Goal: Information Seeking & Learning: Learn about a topic

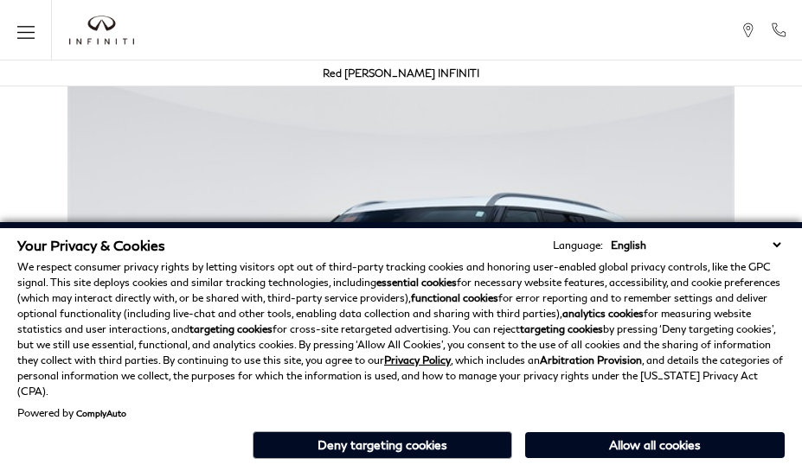
click at [780, 467] on div "Your Privacy & Cookies Language: English Spanish / Español English / United Kin…" at bounding box center [401, 346] width 802 height 249
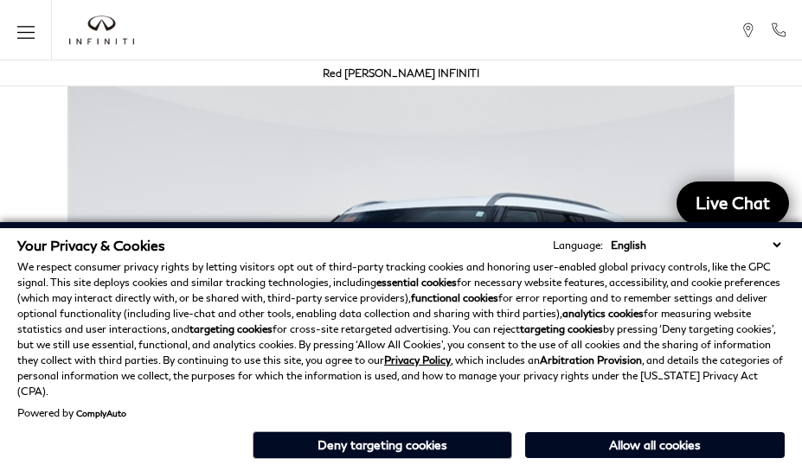
click at [780, 329] on p "We respect consumer privacy rights by letting visitors opt out of third-party t…" at bounding box center [400, 329] width 767 height 140
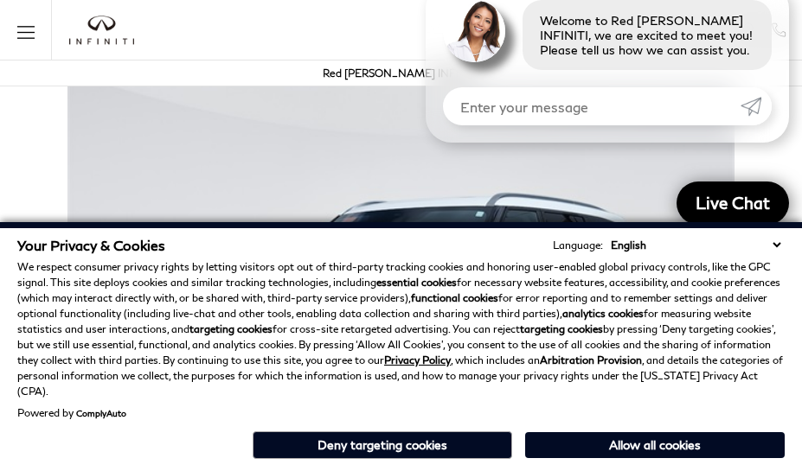
click at [780, 285] on p "We respect consumer privacy rights by letting visitors opt out of third-party t…" at bounding box center [400, 329] width 767 height 140
click at [564, 320] on strong "analytics cookies" at bounding box center [602, 313] width 81 height 13
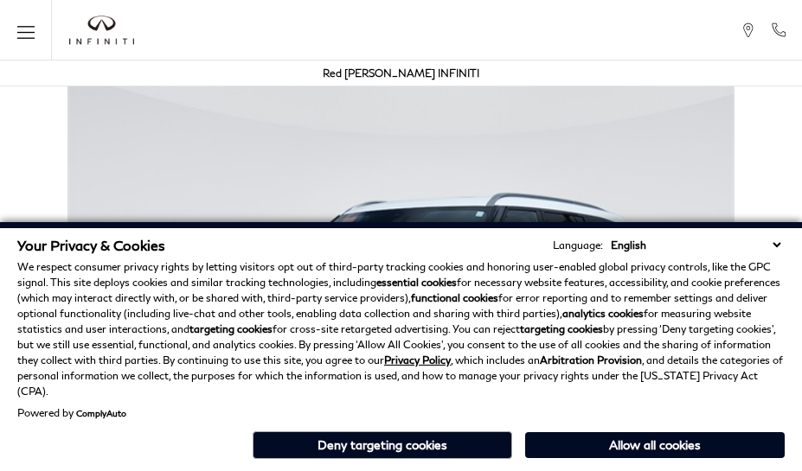
click at [650, 329] on p "We respect consumer privacy rights by letting visitors opt out of third-party t…" at bounding box center [400, 329] width 767 height 140
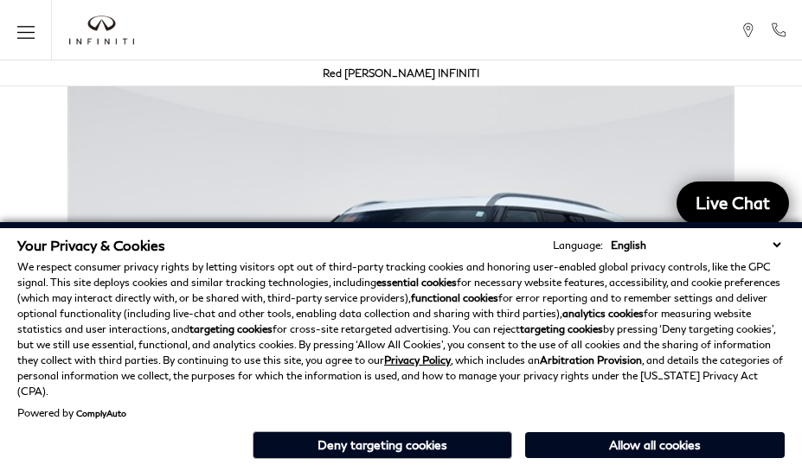
click at [650, 467] on div "Your Privacy & Cookies Language: English Spanish / Español English / [GEOGRAPHI…" at bounding box center [401, 346] width 802 height 249
click at [650, 285] on p "We respect consumer privacy rights by letting visitors opt out of third-party t…" at bounding box center [400, 329] width 767 height 140
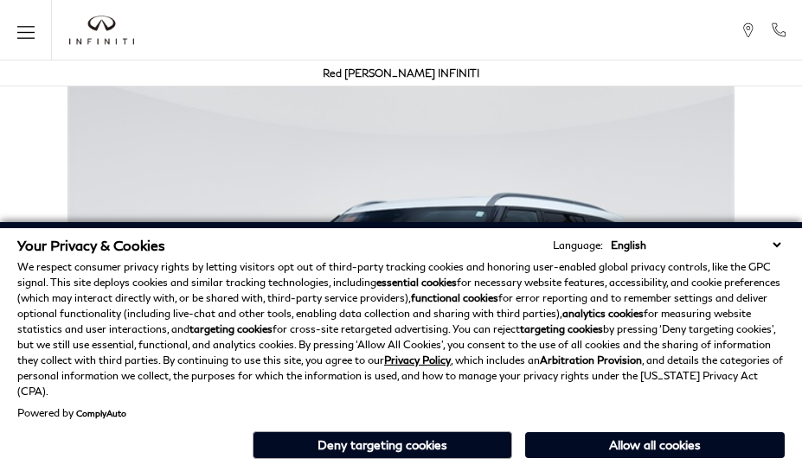
click at [391, 467] on div "Your Privacy & Cookies Language: English Spanish / Español English / United Kin…" at bounding box center [401, 346] width 802 height 249
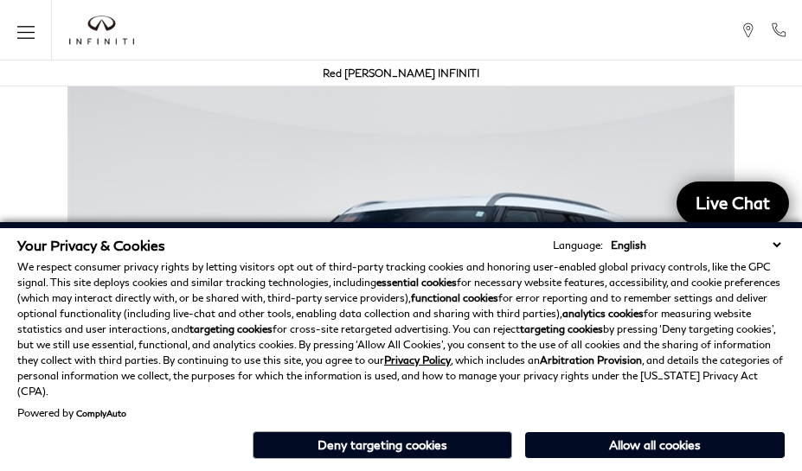
click at [391, 329] on p "We respect consumer privacy rights by letting visitors opt out of third-party t…" at bounding box center [400, 329] width 767 height 140
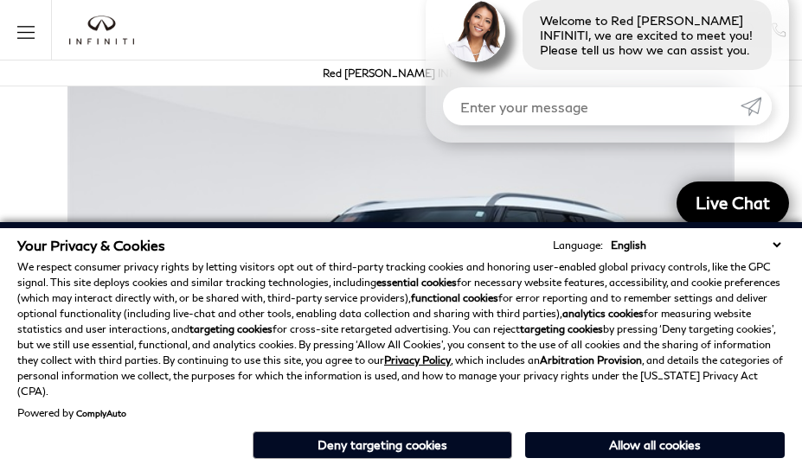
click at [391, 467] on div "Your Privacy & Cookies Language: English Spanish / Español English / United Kin…" at bounding box center [401, 346] width 802 height 249
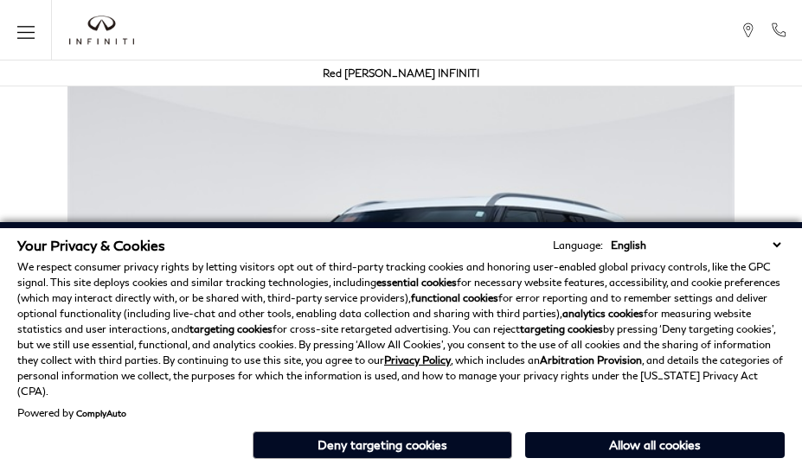
click at [564, 467] on div "Your Privacy & Cookies Language: English Spanish / Español English / [GEOGRAPHI…" at bounding box center [401, 346] width 802 height 249
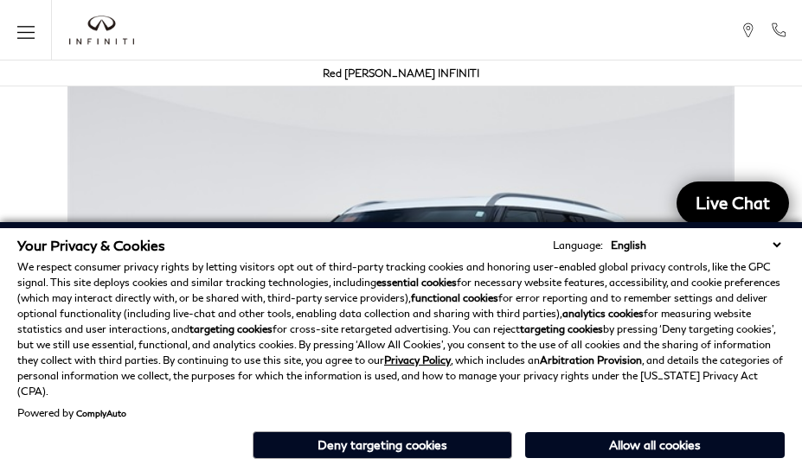
click at [564, 320] on strong "analytics cookies" at bounding box center [602, 313] width 81 height 13
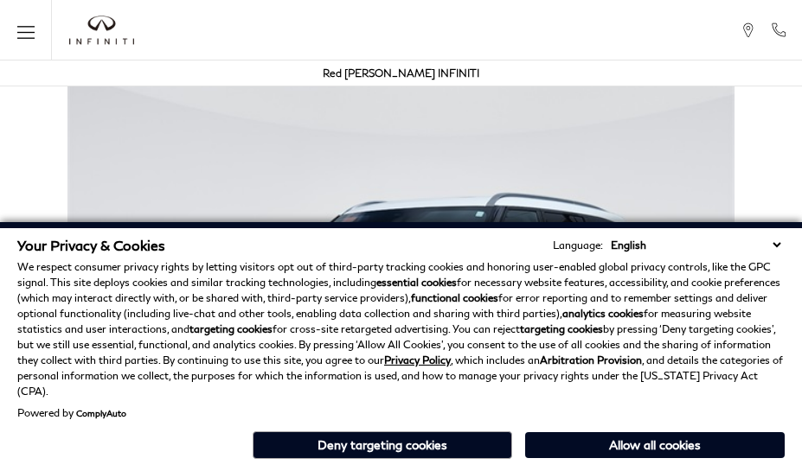
click at [88, 294] on p "We respect consumer privacy rights by letting visitors opt out of third-party t…" at bounding box center [400, 329] width 767 height 140
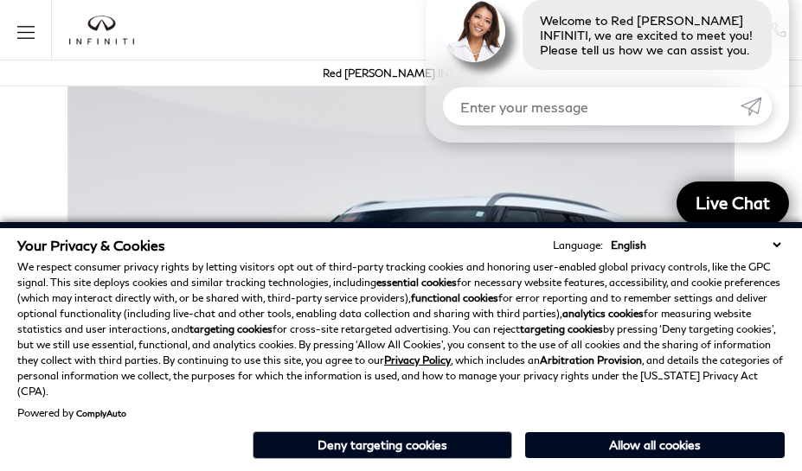
click at [296, 121] on img at bounding box center [401, 320] width 802 height 500
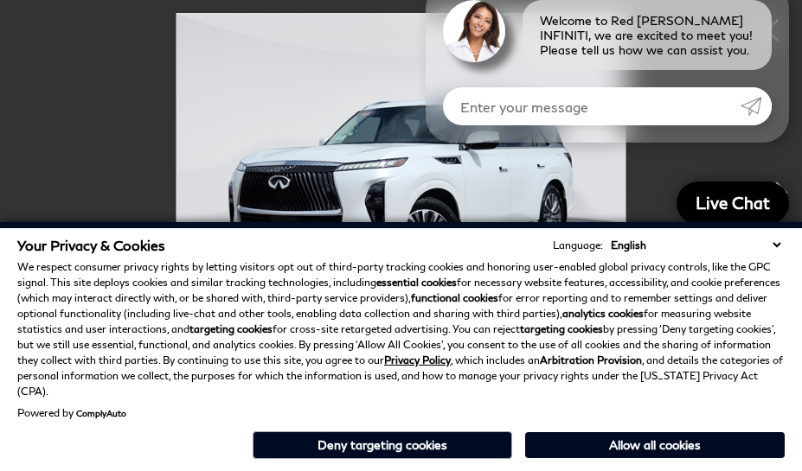
click at [477, 130] on div "Welcome to Red [PERSON_NAME] INFINITI, we are excited to meet you! Please tell …" at bounding box center [607, 63] width 363 height 160
click at [477, 303] on p "We respect consumer privacy rights by letting visitors opt out of third-party t…" at bounding box center [400, 329] width 767 height 140
